Goal: Information Seeking & Learning: Learn about a topic

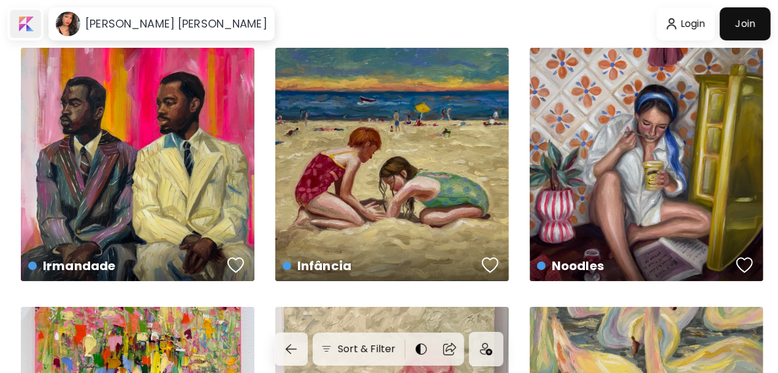
click at [30, 28] on div at bounding box center [25, 24] width 31 height 28
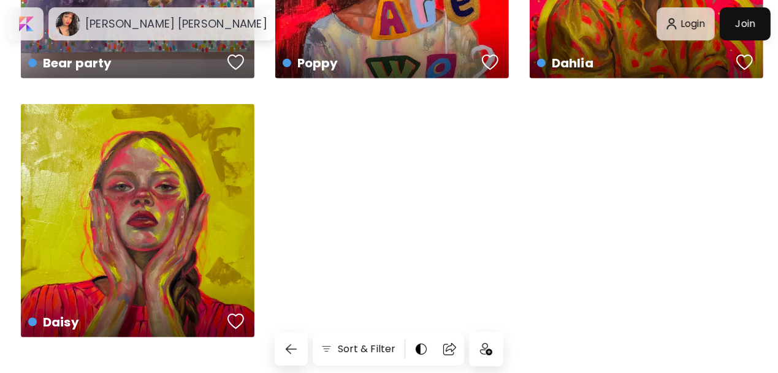
scroll to position [1012, 0]
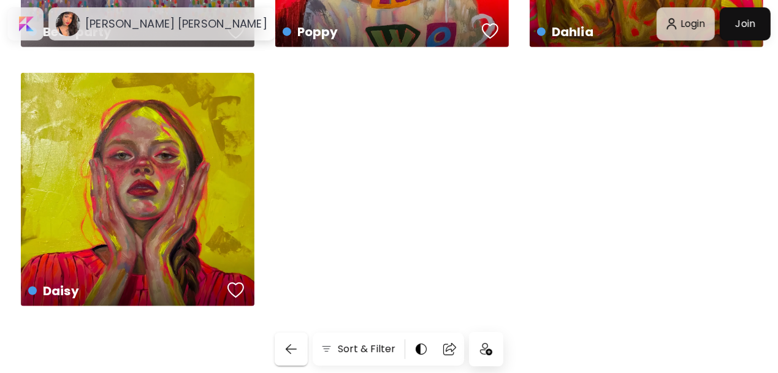
click at [303, 344] on button "button" at bounding box center [291, 349] width 33 height 33
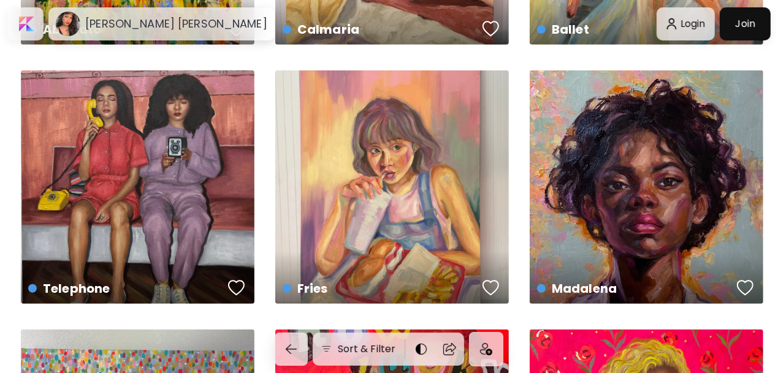
scroll to position [128, 0]
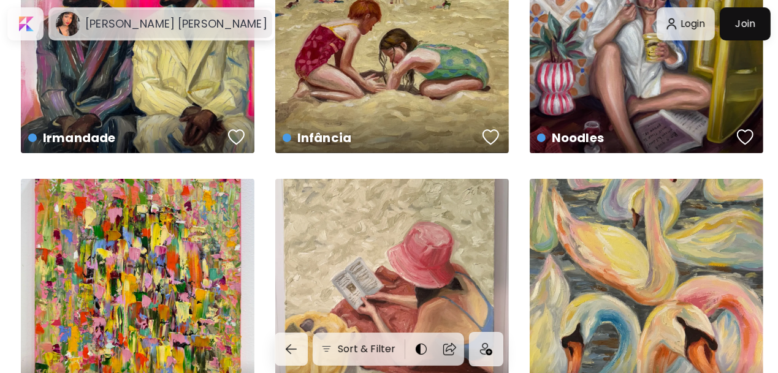
click at [156, 26] on h6 "[PERSON_NAME] [PERSON_NAME]" at bounding box center [176, 24] width 182 height 15
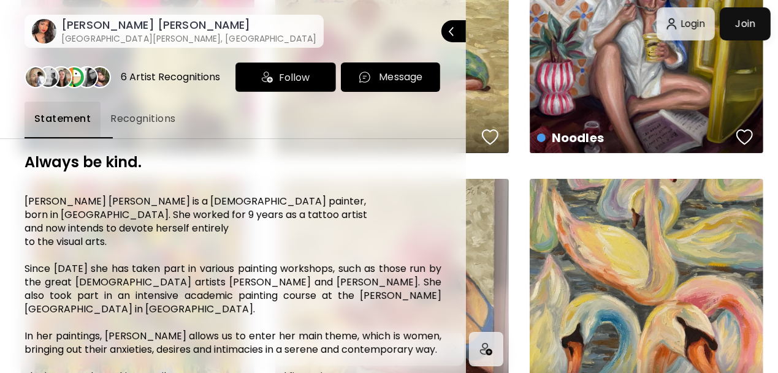
click at [120, 36] on h6 "[GEOGRAPHIC_DATA][PERSON_NAME], [GEOGRAPHIC_DATA]" at bounding box center [188, 38] width 255 height 12
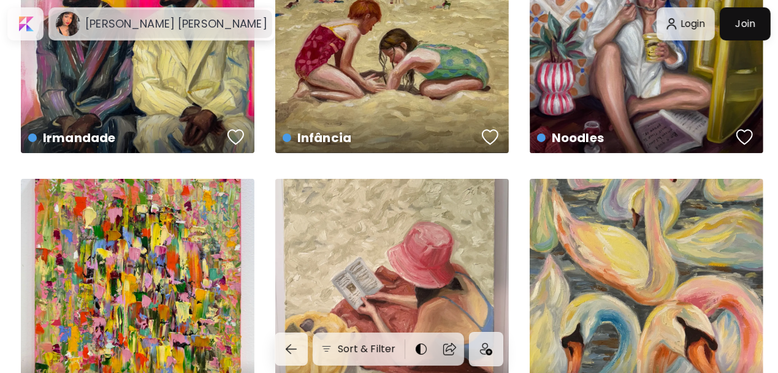
click at [110, 30] on h6 "[PERSON_NAME] [PERSON_NAME]" at bounding box center [176, 24] width 182 height 15
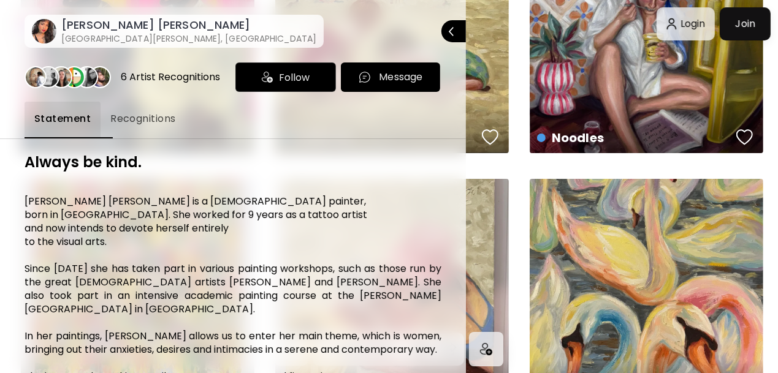
click at [144, 80] on div "6 Artist Recognitions" at bounding box center [170, 76] width 99 height 13
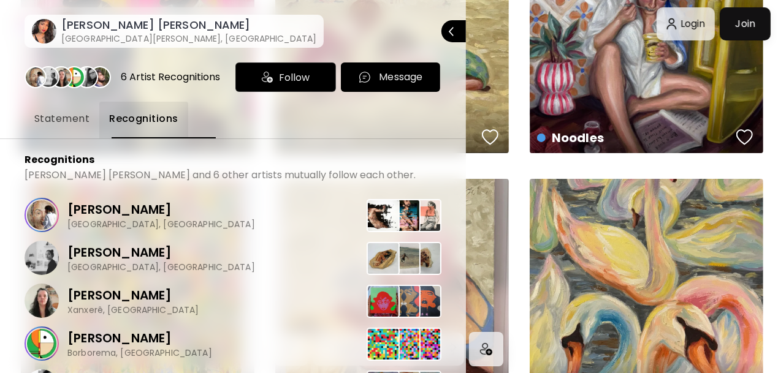
click at [73, 125] on span "Statement" at bounding box center [61, 119] width 55 height 15
